Goal: Find specific page/section: Find specific page/section

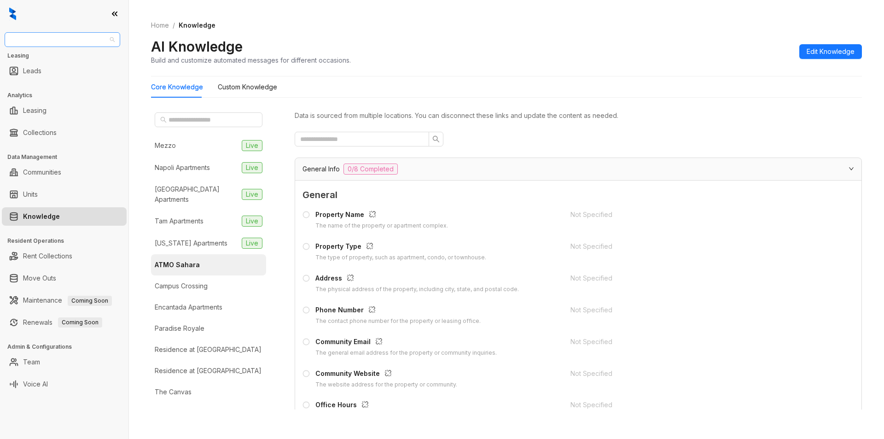
click at [58, 40] on span "RR Living" at bounding box center [62, 40] width 104 height 14
type input "**"
click at [41, 74] on div "RR Living" at bounding box center [62, 73] width 101 height 10
click at [54, 35] on span "RR Living" at bounding box center [62, 40] width 104 height 14
